Goal: Navigation & Orientation: Find specific page/section

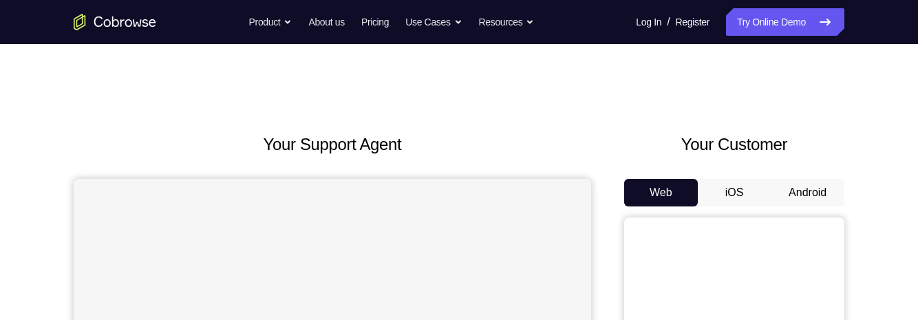
click at [790, 195] on button "Android" at bounding box center [808, 193] width 74 height 28
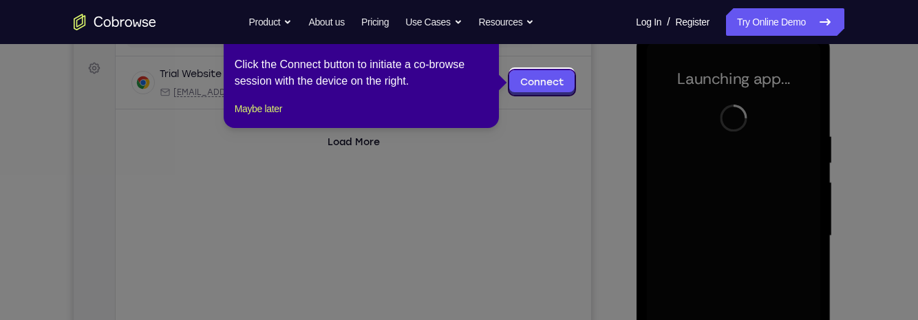
scroll to position [198, 0]
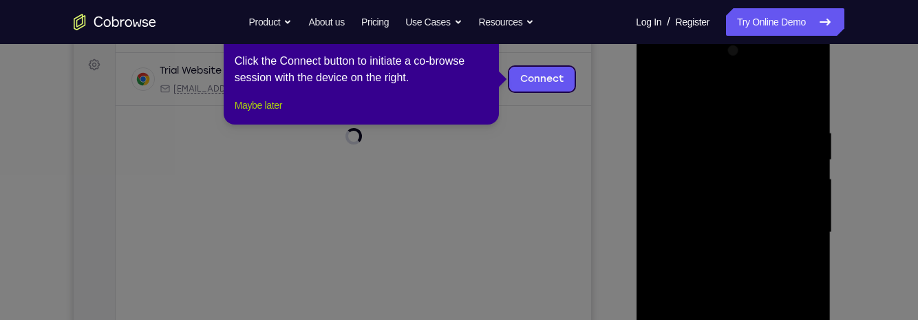
click at [274, 114] on button "Maybe later" at bounding box center [258, 105] width 47 height 17
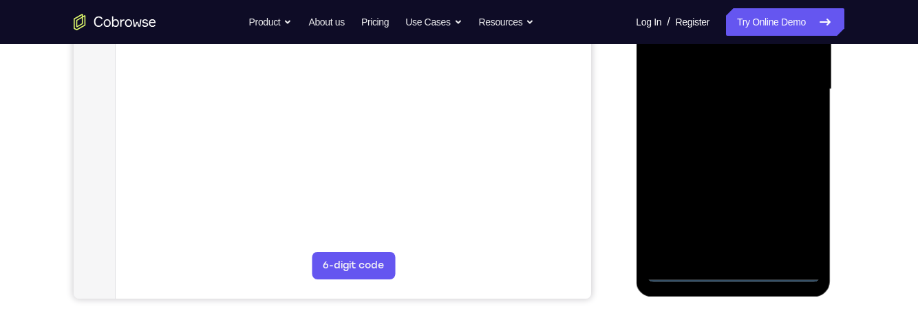
scroll to position [346, 0]
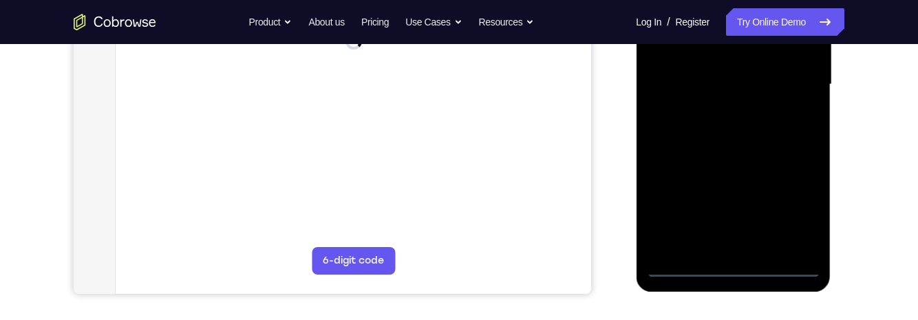
click at [729, 269] on div at bounding box center [732, 84] width 173 height 385
click at [793, 214] on div at bounding box center [732, 84] width 173 height 385
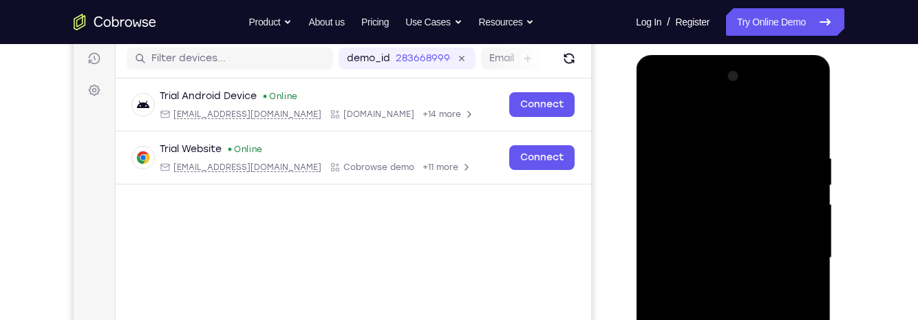
scroll to position [204, 0]
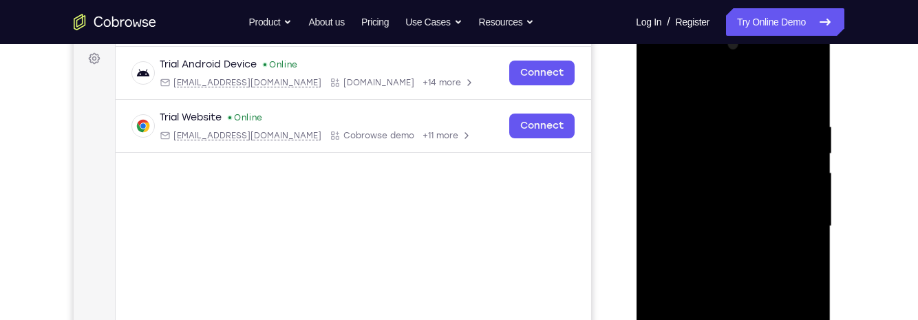
click at [660, 62] on div at bounding box center [732, 226] width 173 height 385
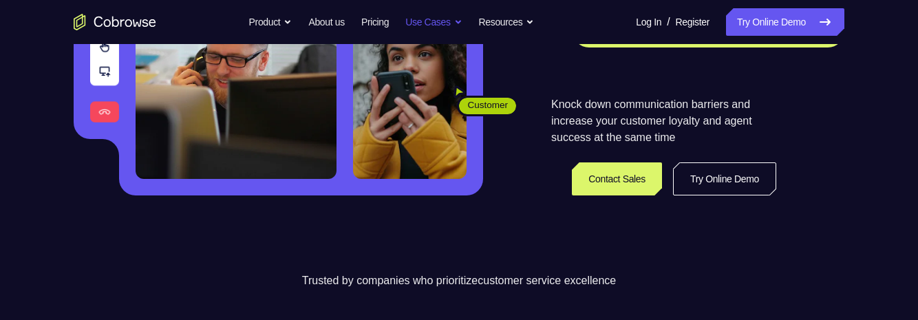
scroll to position [284, 0]
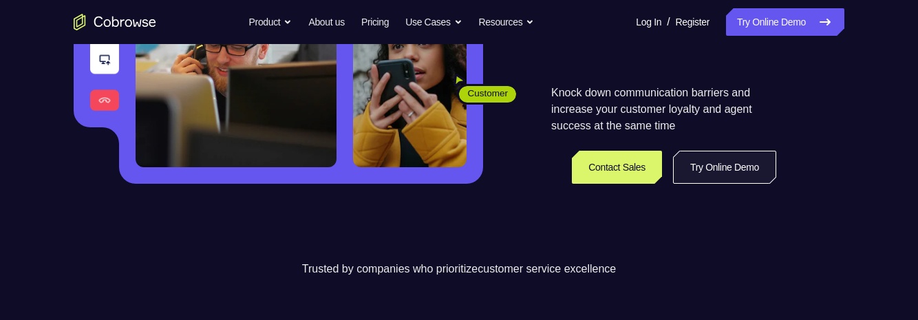
click at [751, 166] on link "Try Online Demo" at bounding box center [724, 167] width 103 height 33
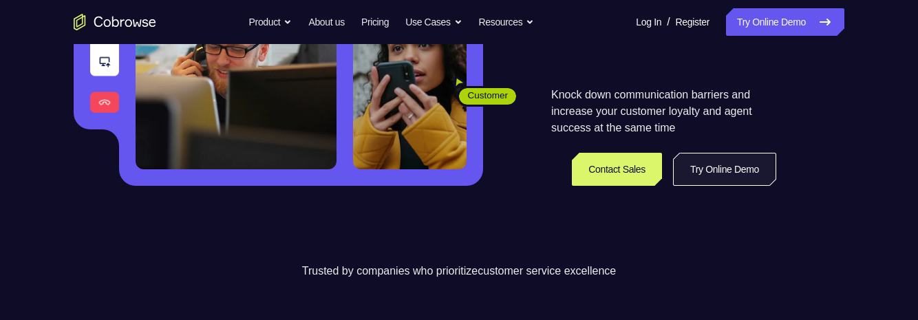
click at [751, 166] on link "Try Online Demo" at bounding box center [724, 169] width 103 height 33
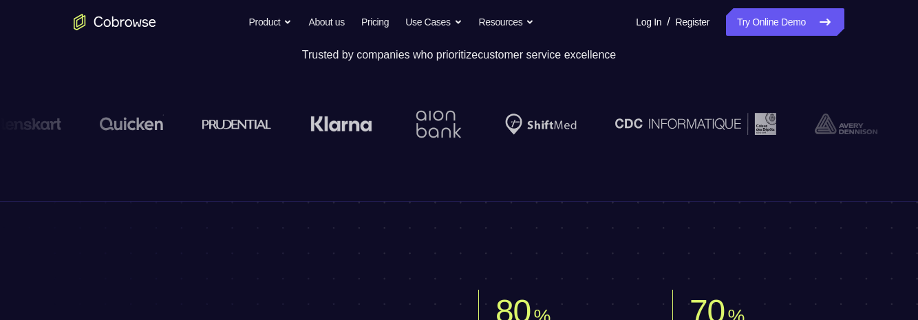
click at [160, 56] on p "Trusted by companies who prioritize customer service excellence" at bounding box center [459, 55] width 918 height 17
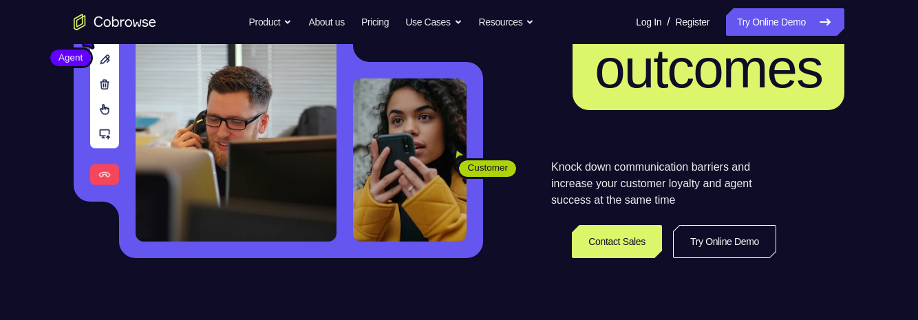
scroll to position [200, 0]
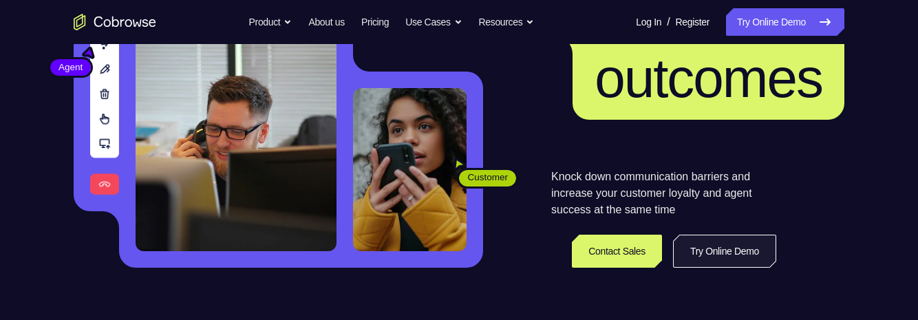
click at [701, 251] on link "Try Online Demo" at bounding box center [724, 251] width 103 height 33
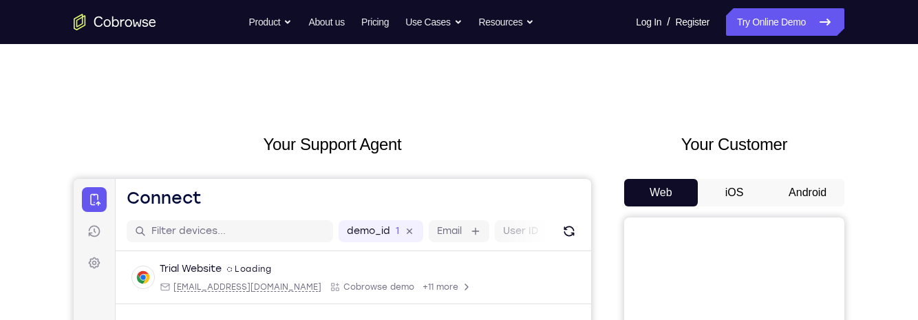
click at [799, 195] on button "Android" at bounding box center [808, 193] width 74 height 28
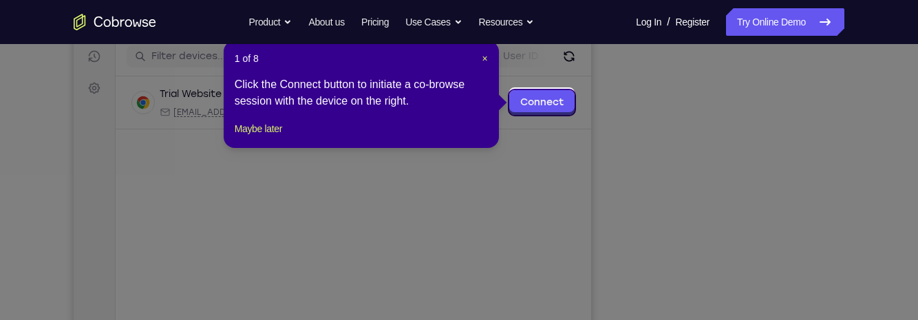
scroll to position [173, 0]
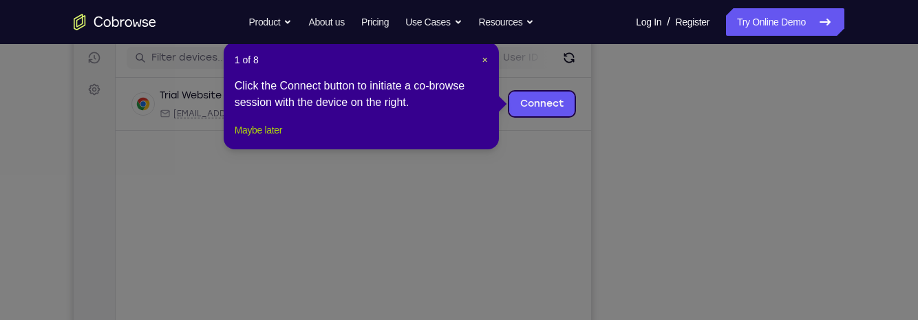
click at [262, 138] on button "Maybe later" at bounding box center [258, 130] width 47 height 17
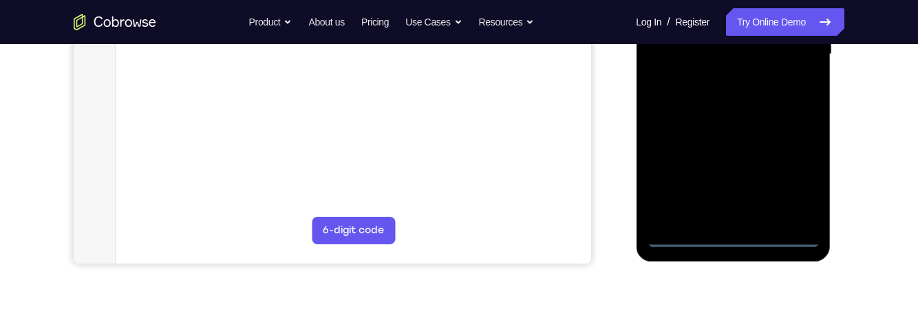
scroll to position [377, 0]
click at [737, 240] on div at bounding box center [732, 53] width 173 height 385
click at [793, 174] on div at bounding box center [732, 53] width 173 height 385
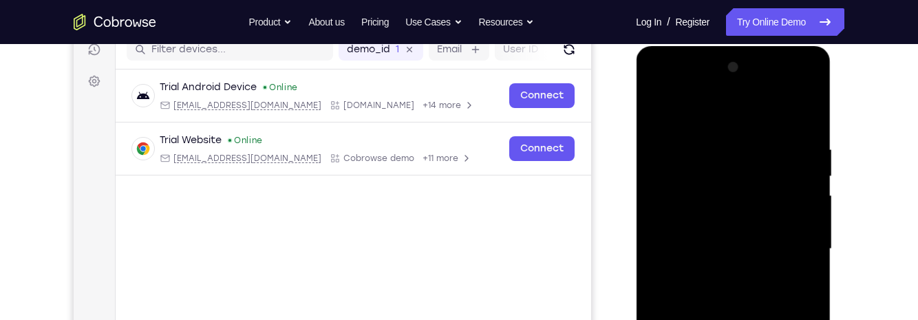
scroll to position [178, 0]
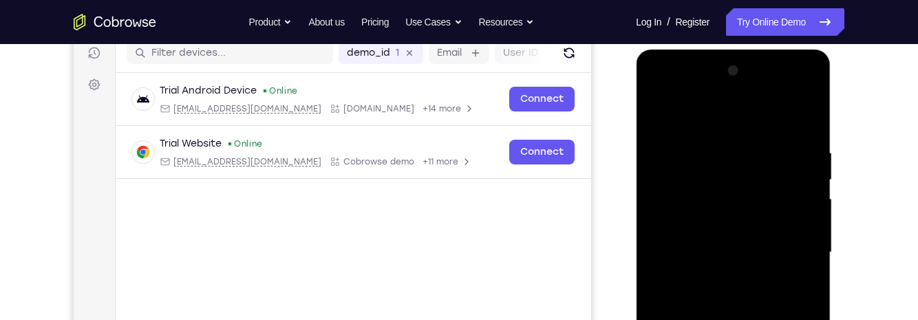
click at [659, 98] on div at bounding box center [732, 252] width 173 height 385
click at [799, 249] on div at bounding box center [732, 252] width 173 height 385
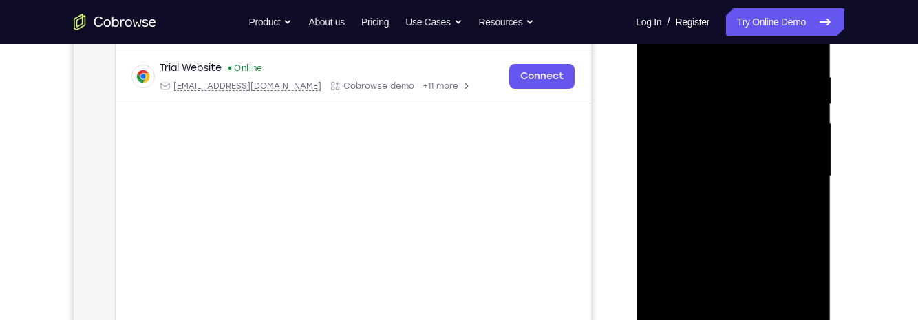
scroll to position [255, 0]
click at [726, 204] on div at bounding box center [732, 175] width 173 height 385
click at [751, 165] on div at bounding box center [732, 175] width 173 height 385
click at [739, 152] on div at bounding box center [732, 175] width 173 height 385
click at [781, 173] on div at bounding box center [732, 175] width 173 height 385
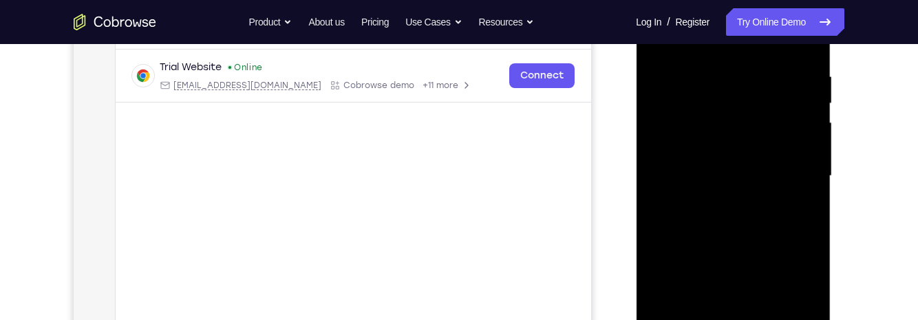
click at [774, 226] on div at bounding box center [732, 175] width 173 height 385
click at [773, 214] on div at bounding box center [732, 175] width 173 height 385
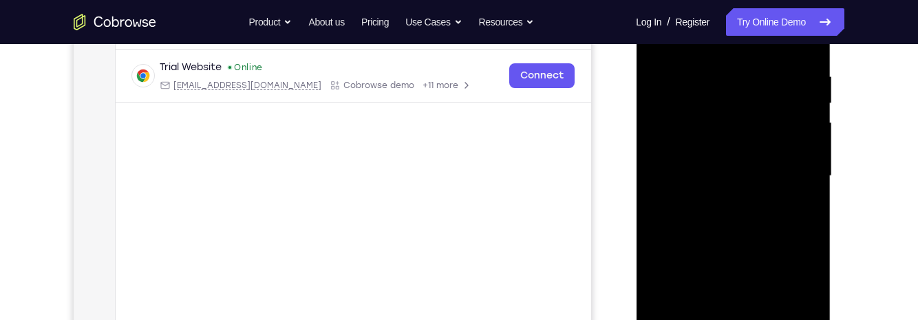
click at [773, 214] on div at bounding box center [732, 175] width 173 height 385
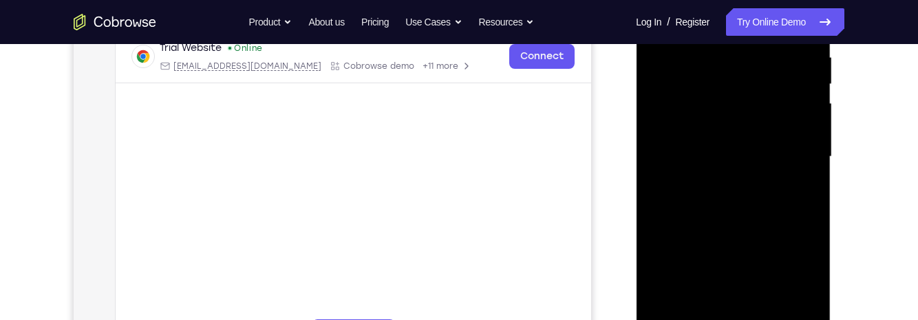
scroll to position [268, 0]
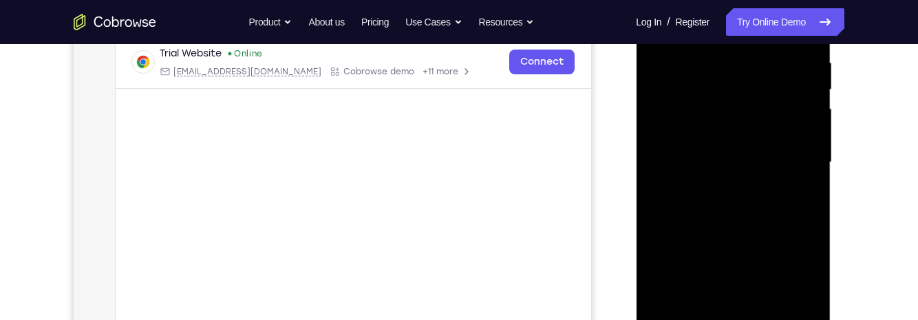
click at [772, 205] on div at bounding box center [732, 162] width 173 height 385
click at [799, 182] on div at bounding box center [732, 162] width 173 height 385
click at [800, 134] on div at bounding box center [732, 162] width 173 height 385
click at [787, 162] on div at bounding box center [732, 162] width 173 height 385
click at [747, 204] on div at bounding box center [732, 162] width 173 height 385
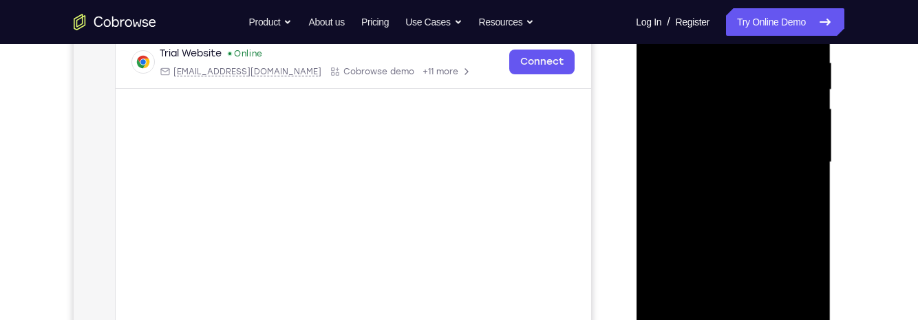
click at [747, 204] on div at bounding box center [732, 162] width 173 height 385
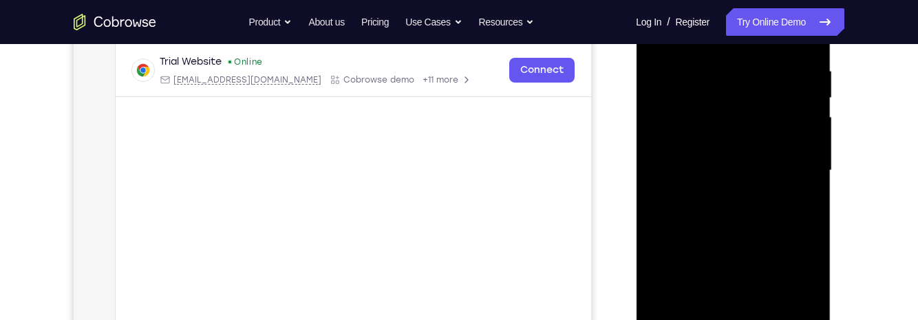
scroll to position [262, 0]
click at [749, 214] on div at bounding box center [732, 169] width 173 height 385
